Goal: Information Seeking & Learning: Learn about a topic

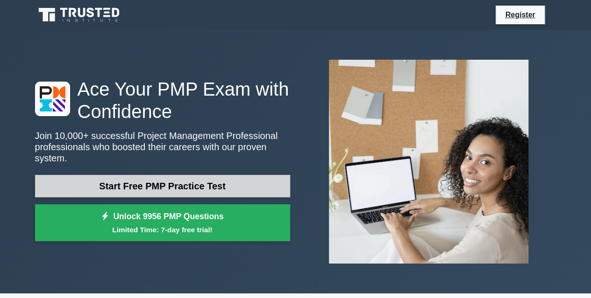
click at [190, 177] on link "Start Free PMP Practice Test" at bounding box center [162, 186] width 255 height 22
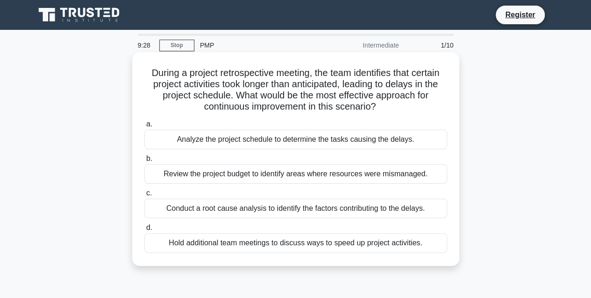
click at [291, 213] on div "Conduct a root cause analysis to identify the factors contributing to the delay…" at bounding box center [295, 209] width 303 height 20
click at [144, 197] on input "c. Conduct a root cause analysis to identify the factors contributing to the de…" at bounding box center [144, 194] width 0 height 6
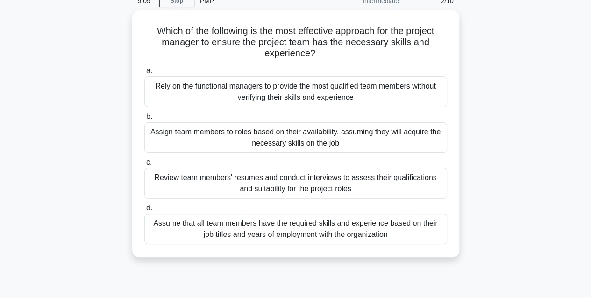
scroll to position [45, 0]
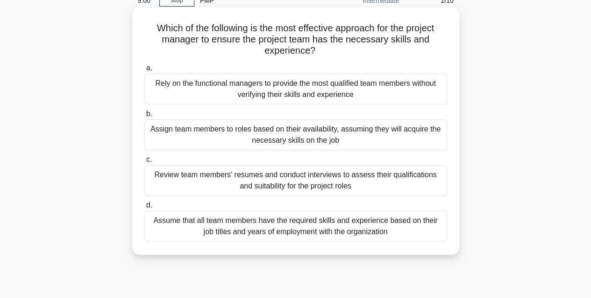
click at [366, 180] on div "Review team members' resumes and conduct interviews to assess their qualificati…" at bounding box center [295, 180] width 303 height 31
click at [144, 163] on input "c. Review team members' resumes and conduct interviews to assess their qualific…" at bounding box center [144, 160] width 0 height 6
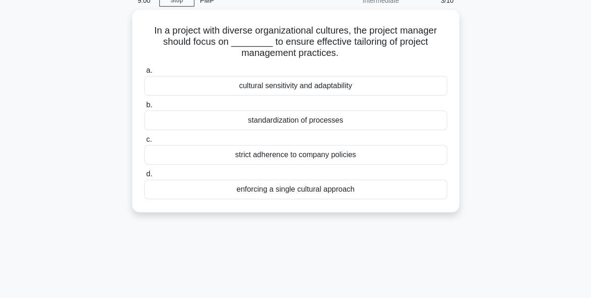
scroll to position [0, 0]
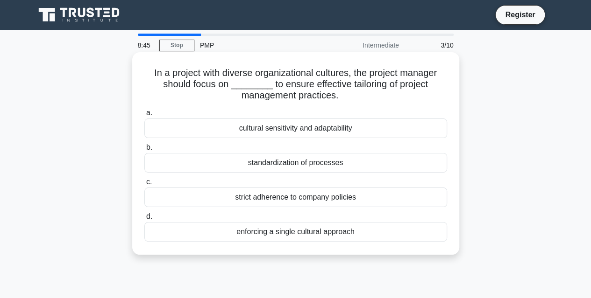
click at [330, 132] on div "cultural sensitivity and adaptability" at bounding box center [295, 129] width 303 height 20
click at [144, 116] on input "a. cultural sensitivity and adaptability" at bounding box center [144, 113] width 0 height 6
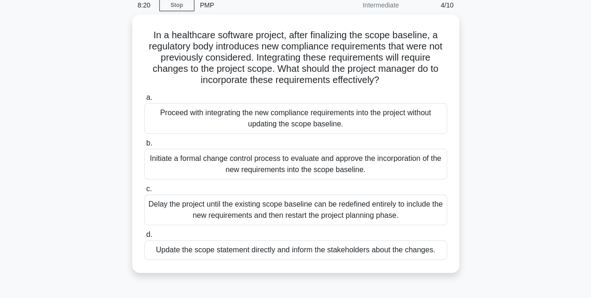
scroll to position [42, 0]
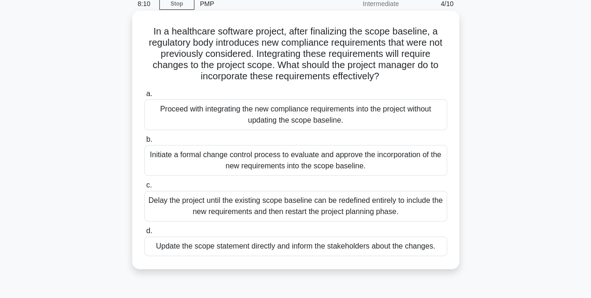
click at [304, 159] on div "Initiate a formal change control process to evaluate and approve the incorporat…" at bounding box center [295, 160] width 303 height 31
click at [144, 143] on input "b. Initiate a formal change control process to evaluate and approve the incorpo…" at bounding box center [144, 140] width 0 height 6
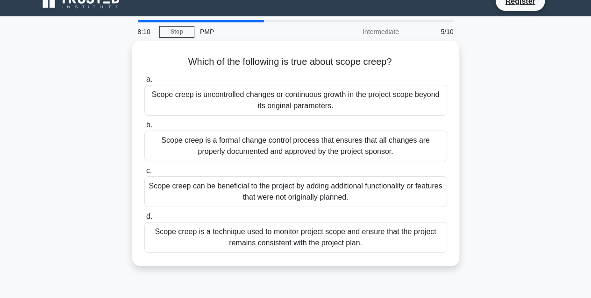
scroll to position [0, 0]
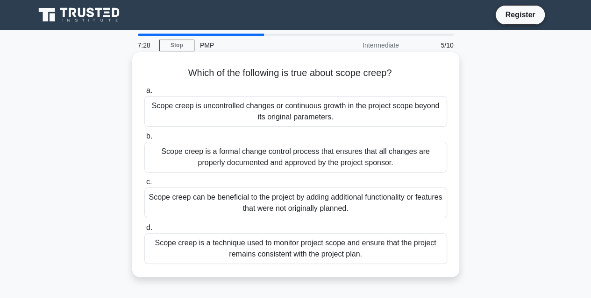
click at [270, 259] on div "Scope creep is a technique used to monitor project scope and ensure that the pr…" at bounding box center [295, 249] width 303 height 31
click at [144, 231] on input "d. Scope creep is a technique used to monitor project scope and ensure that the…" at bounding box center [144, 228] width 0 height 6
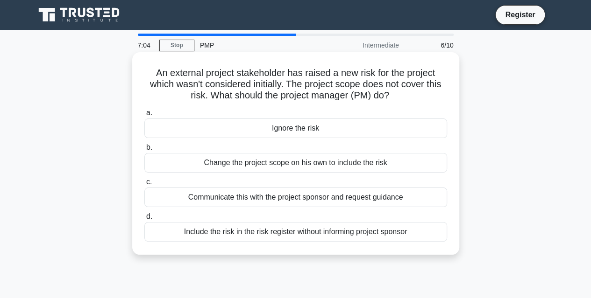
click at [286, 194] on div "Communicate this with the project sponsor and request guidance" at bounding box center [295, 198] width 303 height 20
click at [144, 185] on input "c. Communicate this with the project sponsor and request guidance" at bounding box center [144, 182] width 0 height 6
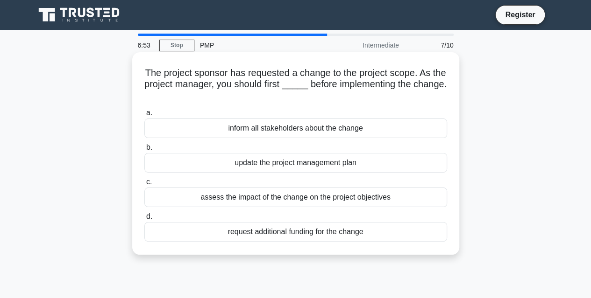
click at [259, 197] on div "assess the impact of the change on the project objectives" at bounding box center [295, 198] width 303 height 20
click at [144, 185] on input "c. assess the impact of the change on the project objectives" at bounding box center [144, 182] width 0 height 6
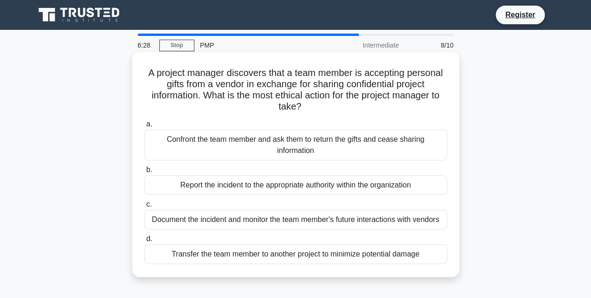
click at [277, 187] on div "Report the incident to the appropriate authority within the organization" at bounding box center [295, 186] width 303 height 20
click at [144, 173] on input "b. Report the incident to the appropriate authority within the organization" at bounding box center [144, 170] width 0 height 6
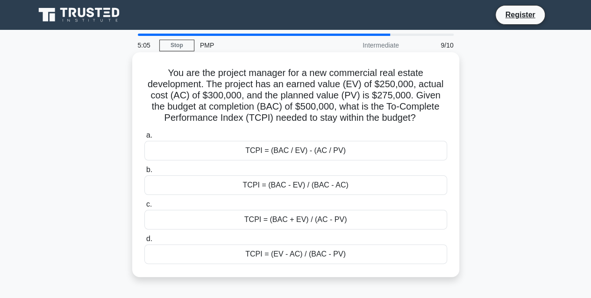
click at [297, 187] on div "TCPI = (BAC - EV) / (BAC - AC)" at bounding box center [295, 186] width 303 height 20
click at [144, 173] on input "b. TCPI = (BAC - EV) / (BAC - AC)" at bounding box center [144, 170] width 0 height 6
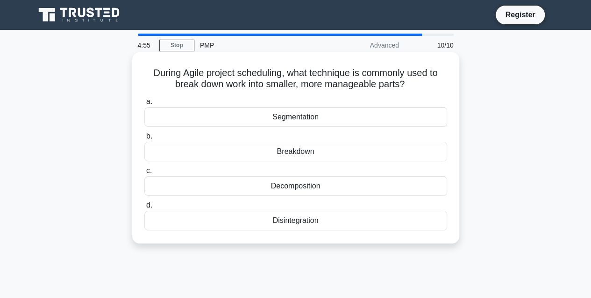
click at [314, 149] on div "Breakdown" at bounding box center [295, 152] width 303 height 20
click at [144, 140] on input "b. Breakdown" at bounding box center [144, 137] width 0 height 6
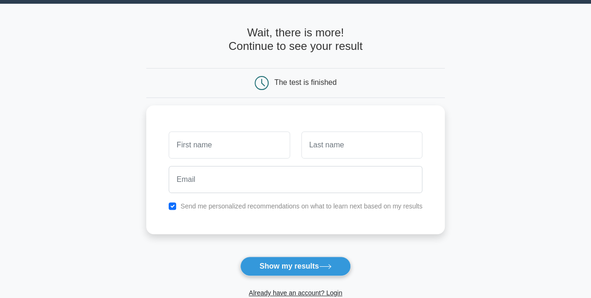
scroll to position [27, 0]
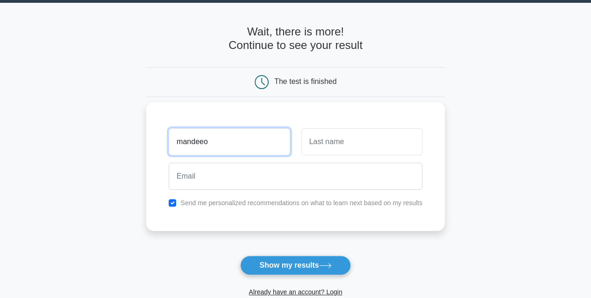
click at [227, 148] on input "mandeeo" at bounding box center [229, 141] width 121 height 27
type input "mandeep"
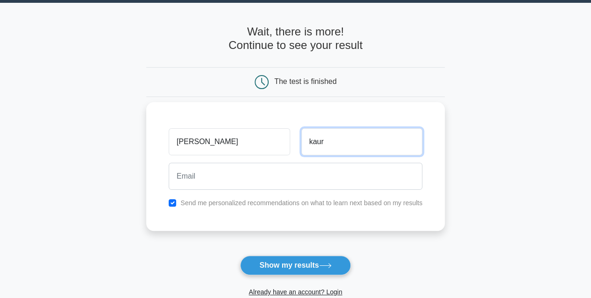
type input "kaur"
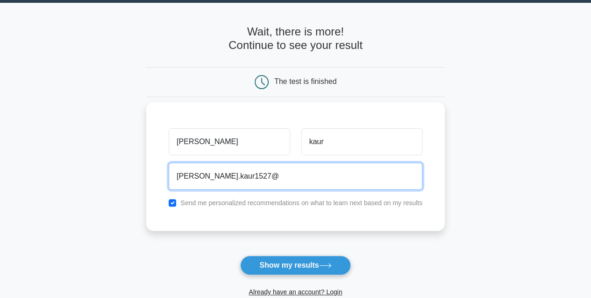
type input "mandeep.kaur1527@gmail.com"
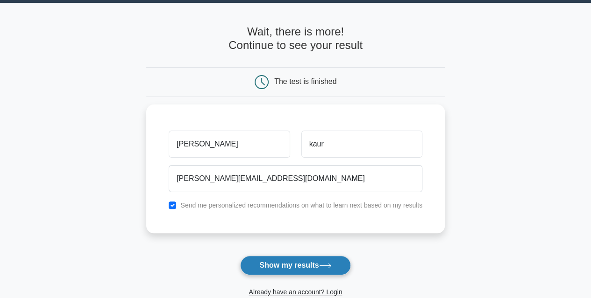
click at [276, 269] on button "Show my results" at bounding box center [295, 266] width 110 height 20
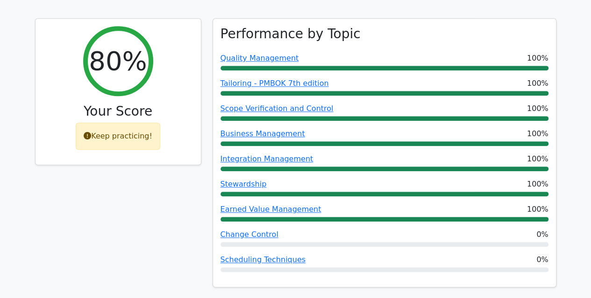
scroll to position [404, 0]
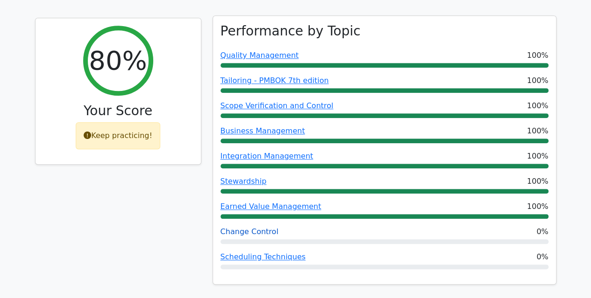
click at [254, 227] on link "Change Control" at bounding box center [249, 231] width 58 height 9
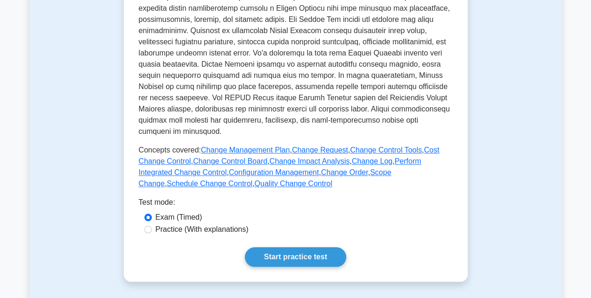
scroll to position [381, 0]
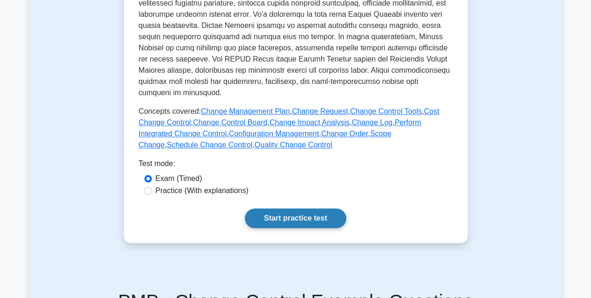
click at [274, 217] on link "Start practice test" at bounding box center [295, 219] width 101 height 20
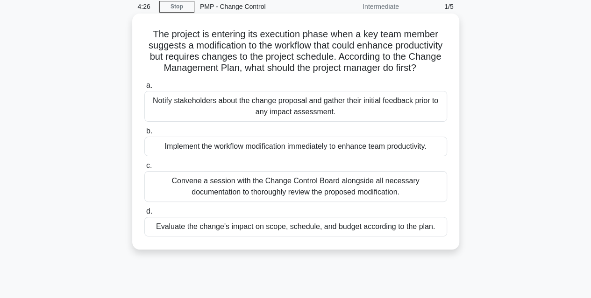
scroll to position [39, 0]
click at [288, 236] on div "Evaluate the change's impact on scope, schedule, and budget according to the pl…" at bounding box center [295, 227] width 303 height 20
click at [144, 214] on input "d. Evaluate the change's impact on scope, schedule, and budget according to the…" at bounding box center [144, 211] width 0 height 6
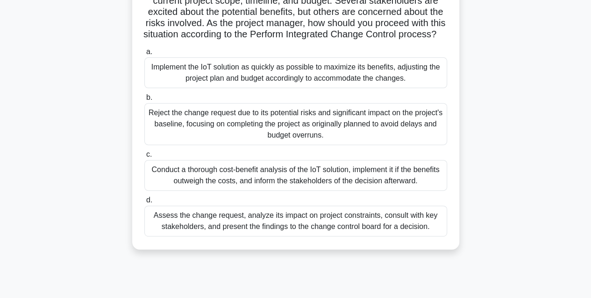
scroll to position [120, 0]
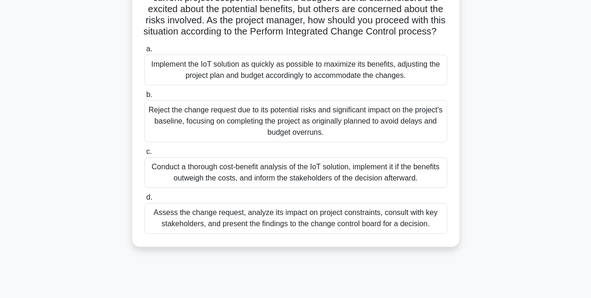
click at [298, 234] on div "Assess the change request, analyze its impact on project constraints, consult w…" at bounding box center [295, 218] width 303 height 31
click at [144, 201] on input "d. Assess the change request, analyze its impact on project constraints, consul…" at bounding box center [144, 198] width 0 height 6
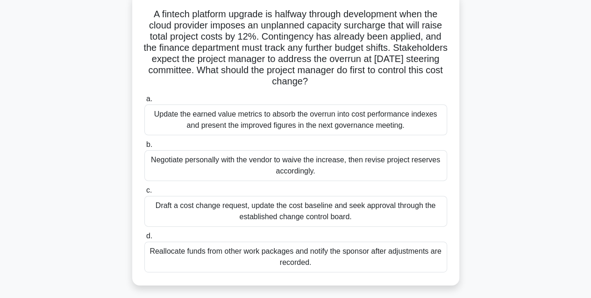
scroll to position [62, 0]
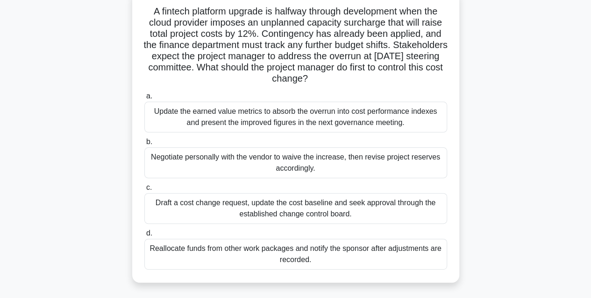
click at [334, 119] on div "Update the earned value metrics to absorb the overrun into cost performance ind…" at bounding box center [295, 117] width 303 height 31
click at [144, 99] on input "a. Update the earned value metrics to absorb the overrun into cost performance …" at bounding box center [144, 96] width 0 height 6
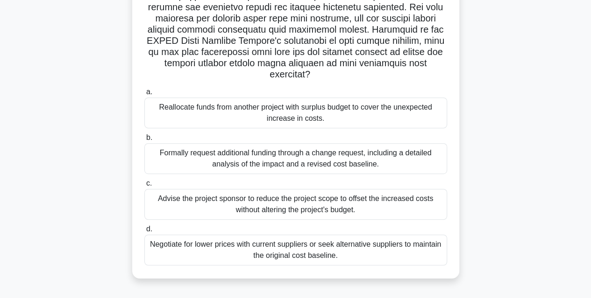
scroll to position [170, 0]
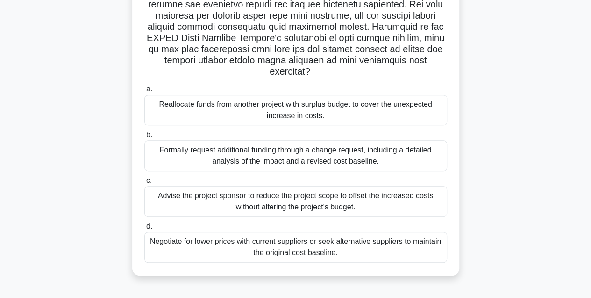
click at [298, 245] on div "Negotiate for lower prices with current suppliers or seek alternative suppliers…" at bounding box center [295, 247] width 303 height 31
click at [144, 230] on input "d. Negotiate for lower prices with current suppliers or seek alternative suppli…" at bounding box center [144, 227] width 0 height 6
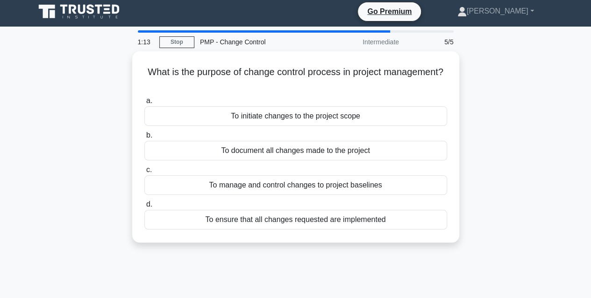
scroll to position [0, 0]
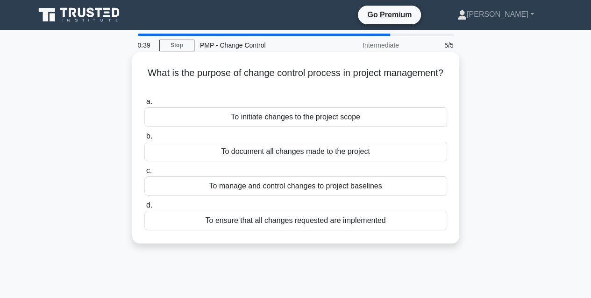
click at [325, 186] on div "To manage and control changes to project baselines" at bounding box center [295, 187] width 303 height 20
click at [144, 174] on input "c. To manage and control changes to project baselines" at bounding box center [144, 171] width 0 height 6
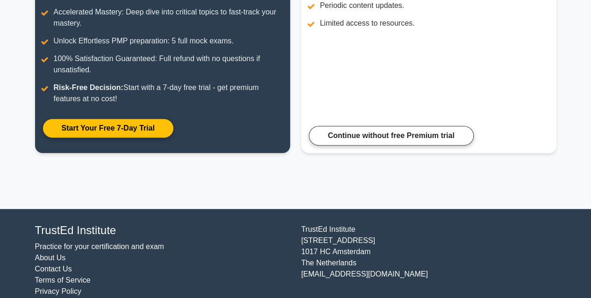
scroll to position [193, 0]
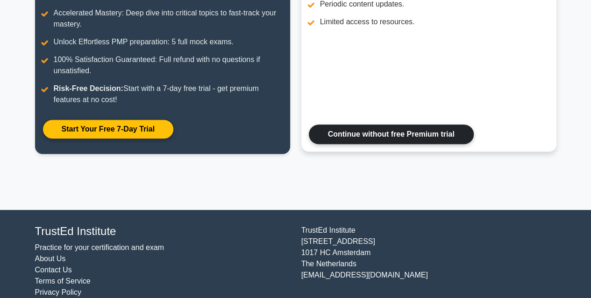
click at [390, 135] on link "Continue without free Premium trial" at bounding box center [391, 135] width 165 height 20
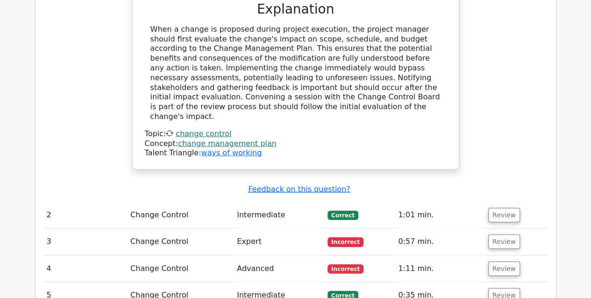
scroll to position [1064, 0]
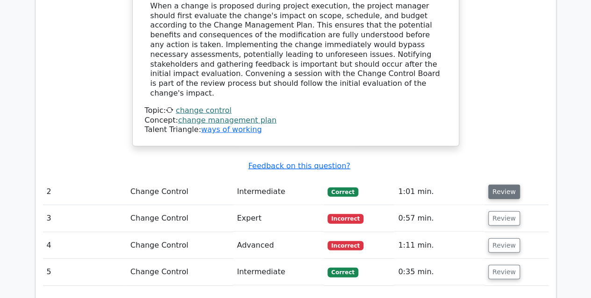
click at [499, 185] on button "Review" at bounding box center [504, 192] width 32 height 14
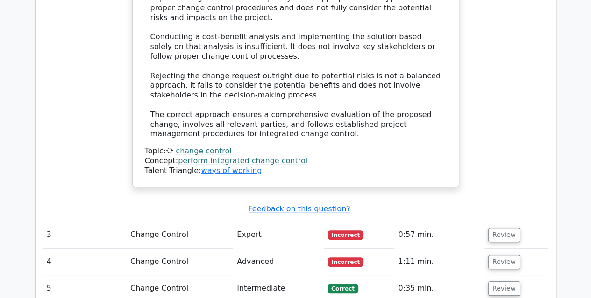
scroll to position [1777, 0]
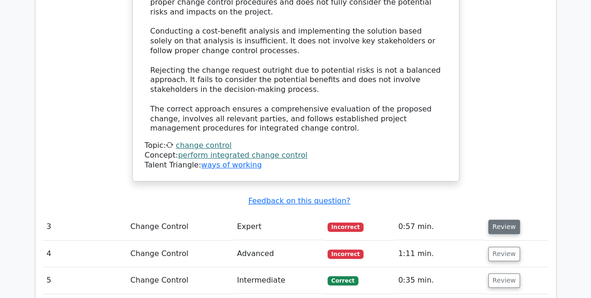
click at [503, 220] on button "Review" at bounding box center [504, 227] width 32 height 14
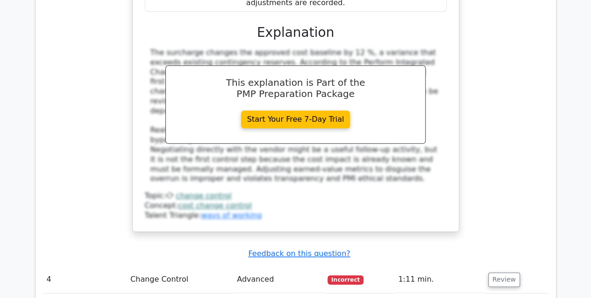
scroll to position [2281, 0]
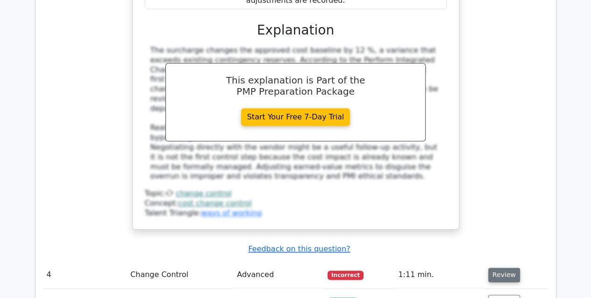
click at [508, 268] on button "Review" at bounding box center [504, 275] width 32 height 14
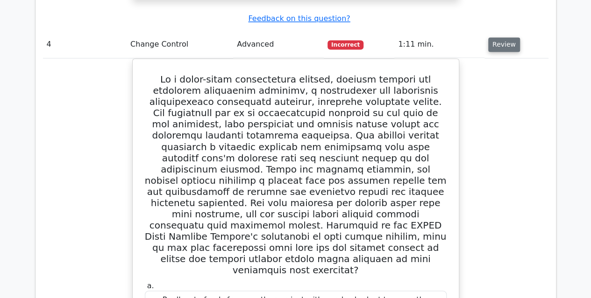
scroll to position [2517, 0]
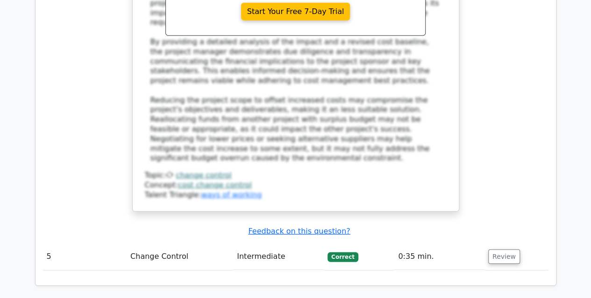
scroll to position [3055, 0]
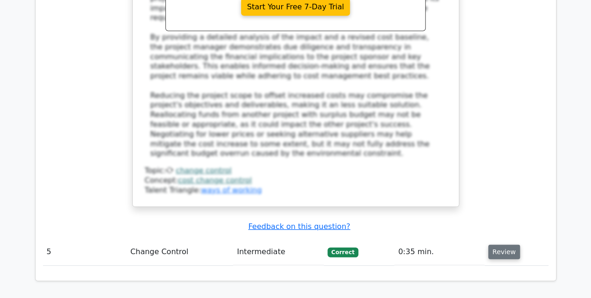
click at [504, 245] on button "Review" at bounding box center [504, 252] width 32 height 14
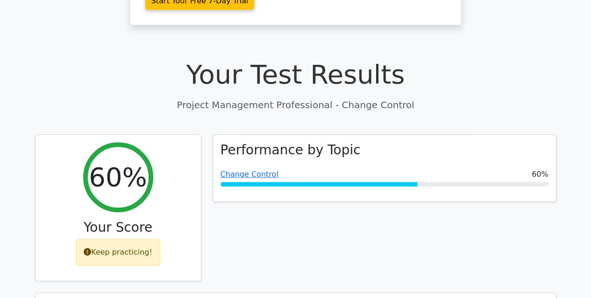
scroll to position [287, 0]
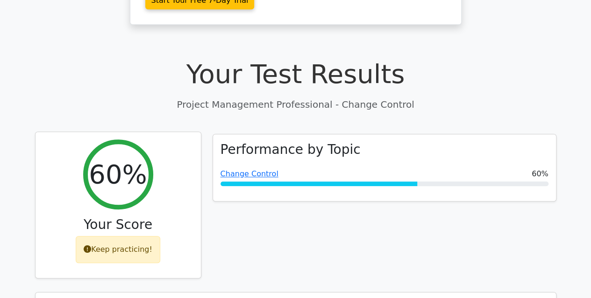
click at [113, 236] on div "Keep practicing!" at bounding box center [118, 249] width 85 height 27
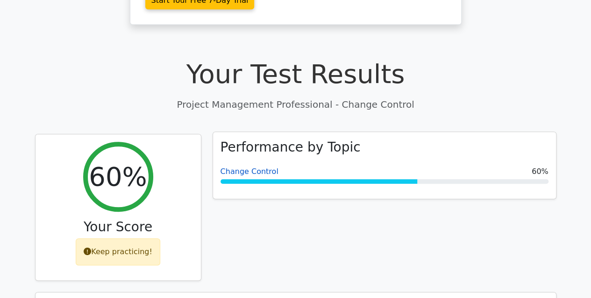
click at [246, 167] on link "Change Control" at bounding box center [249, 171] width 58 height 9
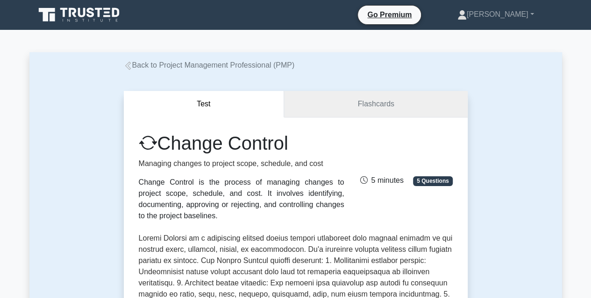
click at [330, 113] on link "Flashcards" at bounding box center [375, 104] width 183 height 27
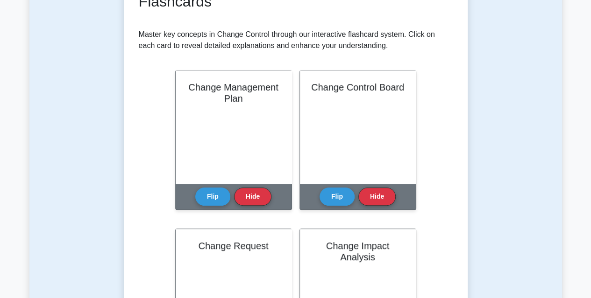
scroll to position [168, 0]
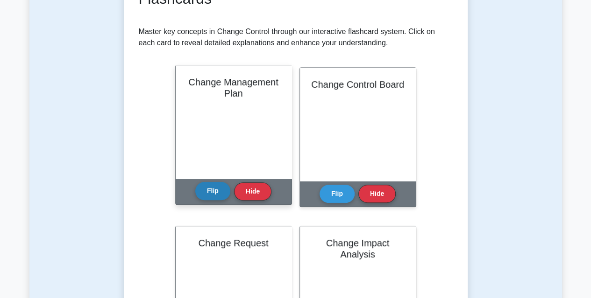
click at [206, 200] on button "Flip" at bounding box center [212, 191] width 35 height 18
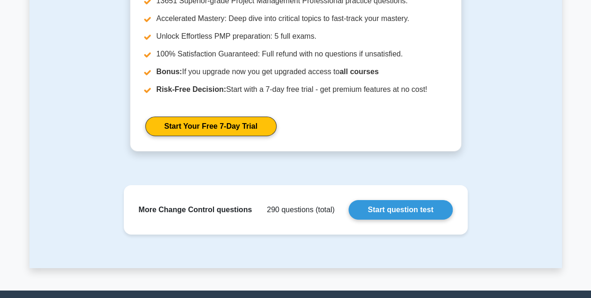
scroll to position [1468, 0]
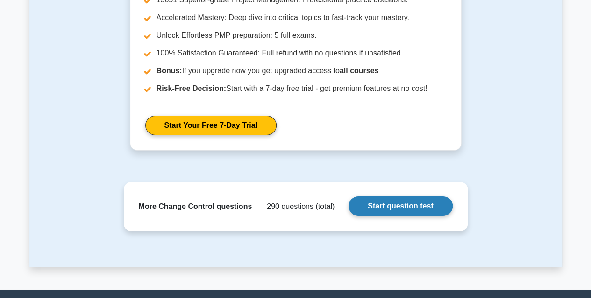
click at [411, 207] on link "Start question test" at bounding box center [400, 207] width 104 height 20
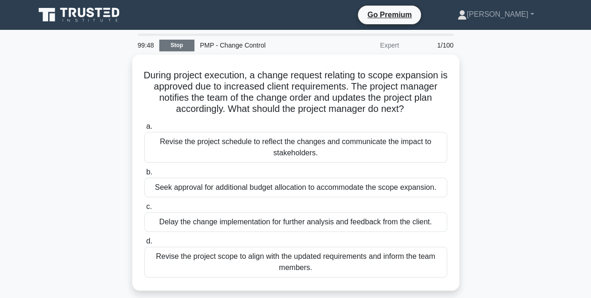
click at [170, 46] on link "Stop" at bounding box center [176, 46] width 35 height 12
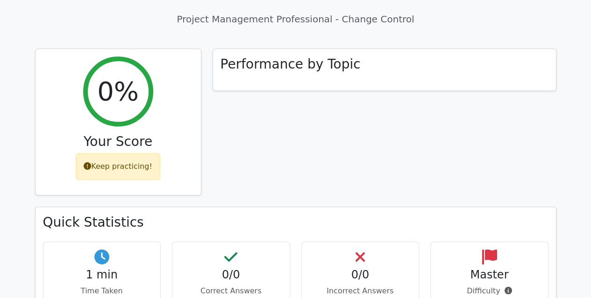
scroll to position [373, 0]
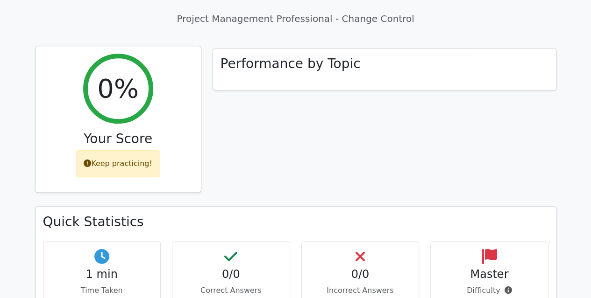
click at [109, 71] on div "0%" at bounding box center [118, 89] width 70 height 70
click at [120, 150] on div "Keep practicing!" at bounding box center [118, 163] width 85 height 27
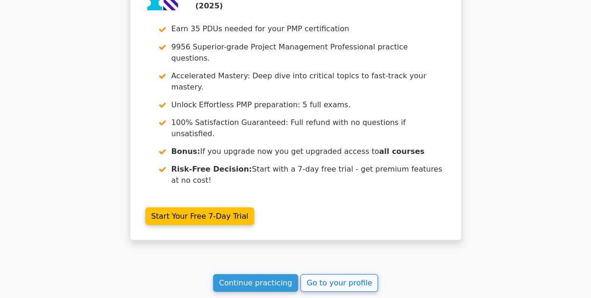
scroll to position [851, 0]
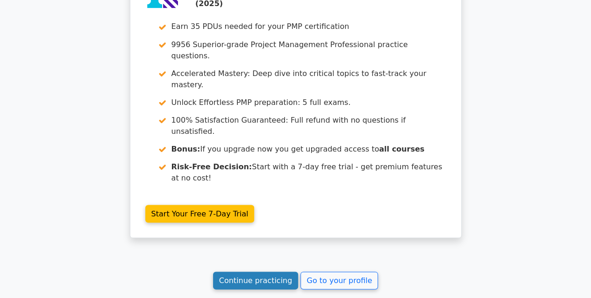
click at [262, 272] on link "Continue practicing" at bounding box center [255, 281] width 85 height 18
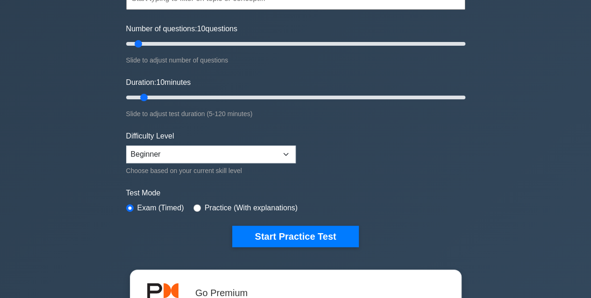
scroll to position [105, 0]
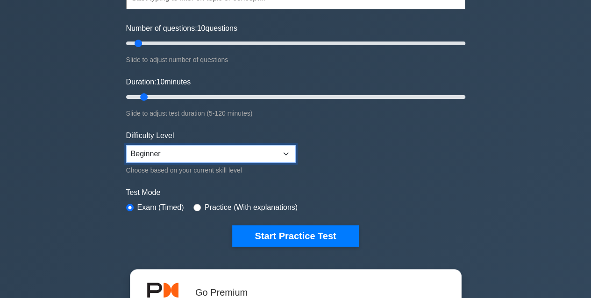
click at [284, 154] on select "Beginner Intermediate Expert" at bounding box center [211, 154] width 170 height 18
click at [126, 145] on select "Beginner Intermediate Expert" at bounding box center [211, 154] width 170 height 18
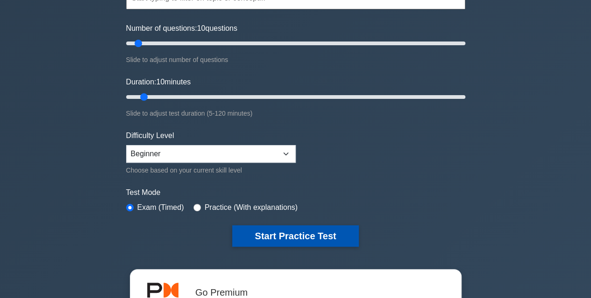
click at [299, 236] on button "Start Practice Test" at bounding box center [295, 236] width 126 height 21
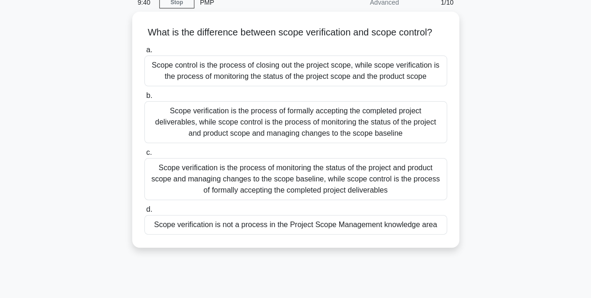
scroll to position [48, 0]
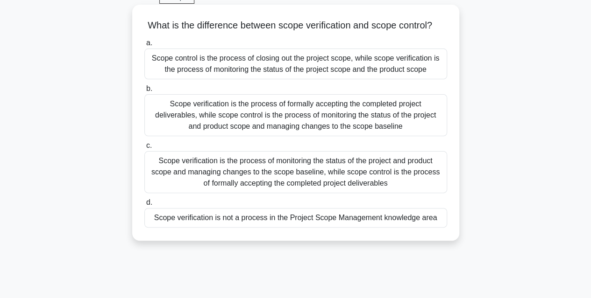
click at [302, 228] on div "Scope verification is not a process in the Project Scope Management knowledge a…" at bounding box center [295, 218] width 303 height 20
click at [144, 206] on input "d. Scope verification is not a process in the Project Scope Management knowledg…" at bounding box center [144, 203] width 0 height 6
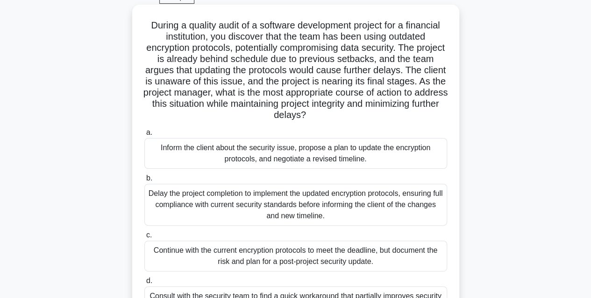
scroll to position [47, 0]
click at [308, 155] on div "Inform the client about the security issue, propose a plan to update the encryp…" at bounding box center [295, 154] width 303 height 31
click at [144, 136] on input "a. Inform the client about the security issue, propose a plan to update the enc…" at bounding box center [144, 133] width 0 height 6
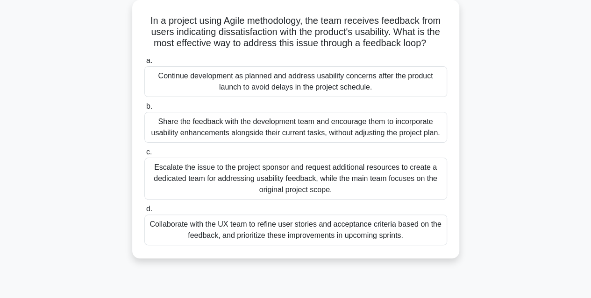
scroll to position [54, 0]
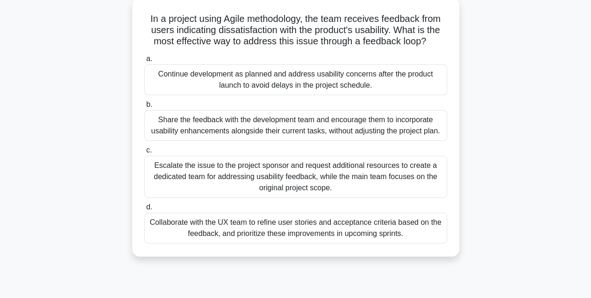
click at [279, 228] on div "Collaborate with the UX team to refine user stories and acceptance criteria bas…" at bounding box center [295, 228] width 303 height 31
click at [144, 211] on input "d. Collaborate with the UX team to refine user stories and acceptance criteria …" at bounding box center [144, 208] width 0 height 6
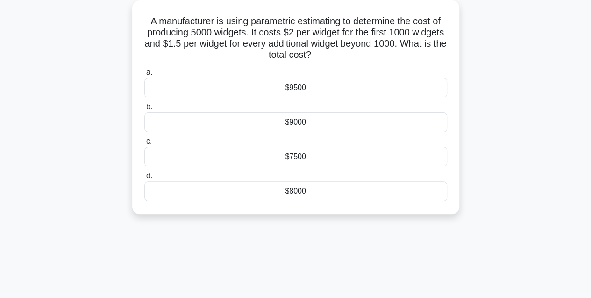
scroll to position [0, 0]
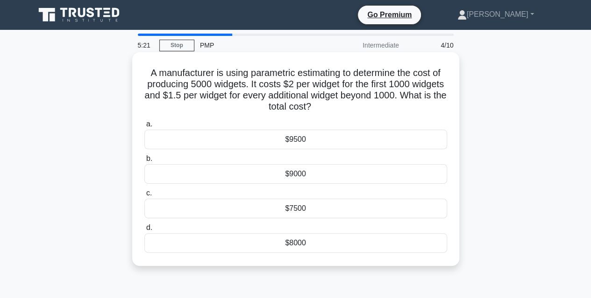
click at [305, 210] on div "$7500" at bounding box center [295, 209] width 303 height 20
click at [144, 197] on input "c. $7500" at bounding box center [144, 194] width 0 height 6
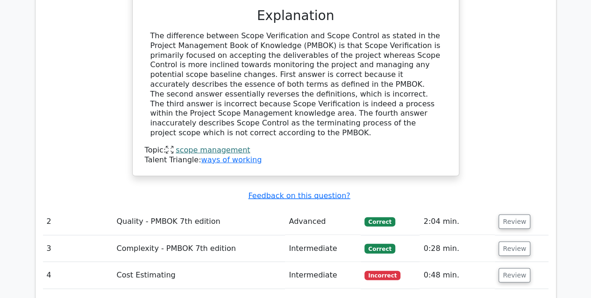
scroll to position [1038, 0]
click at [510, 269] on button "Review" at bounding box center [514, 276] width 32 height 14
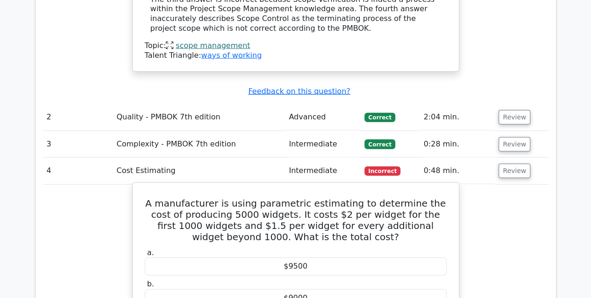
scroll to position [1103, 0]
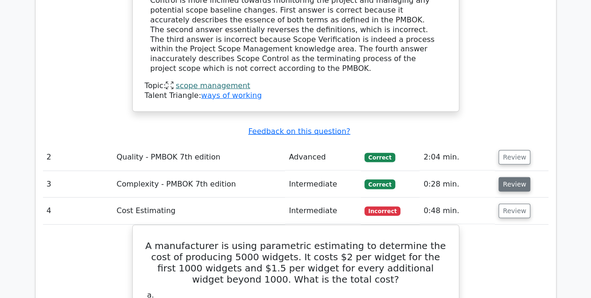
click at [520, 177] on button "Review" at bounding box center [514, 184] width 32 height 14
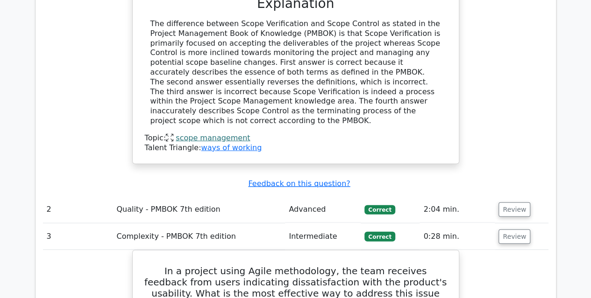
scroll to position [1002, 0]
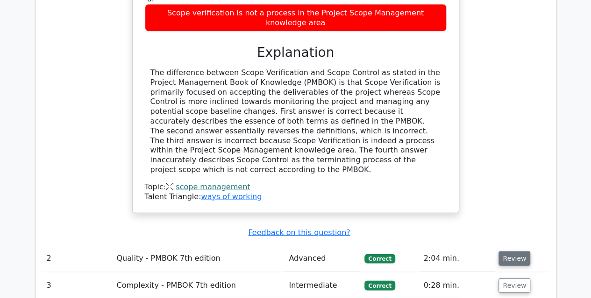
click at [510, 252] on button "Review" at bounding box center [514, 259] width 32 height 14
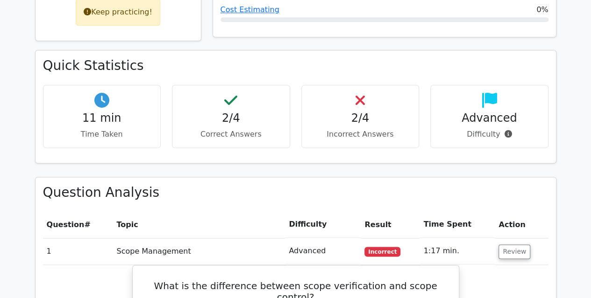
scroll to position [527, 0]
